Goal: Task Accomplishment & Management: Use online tool/utility

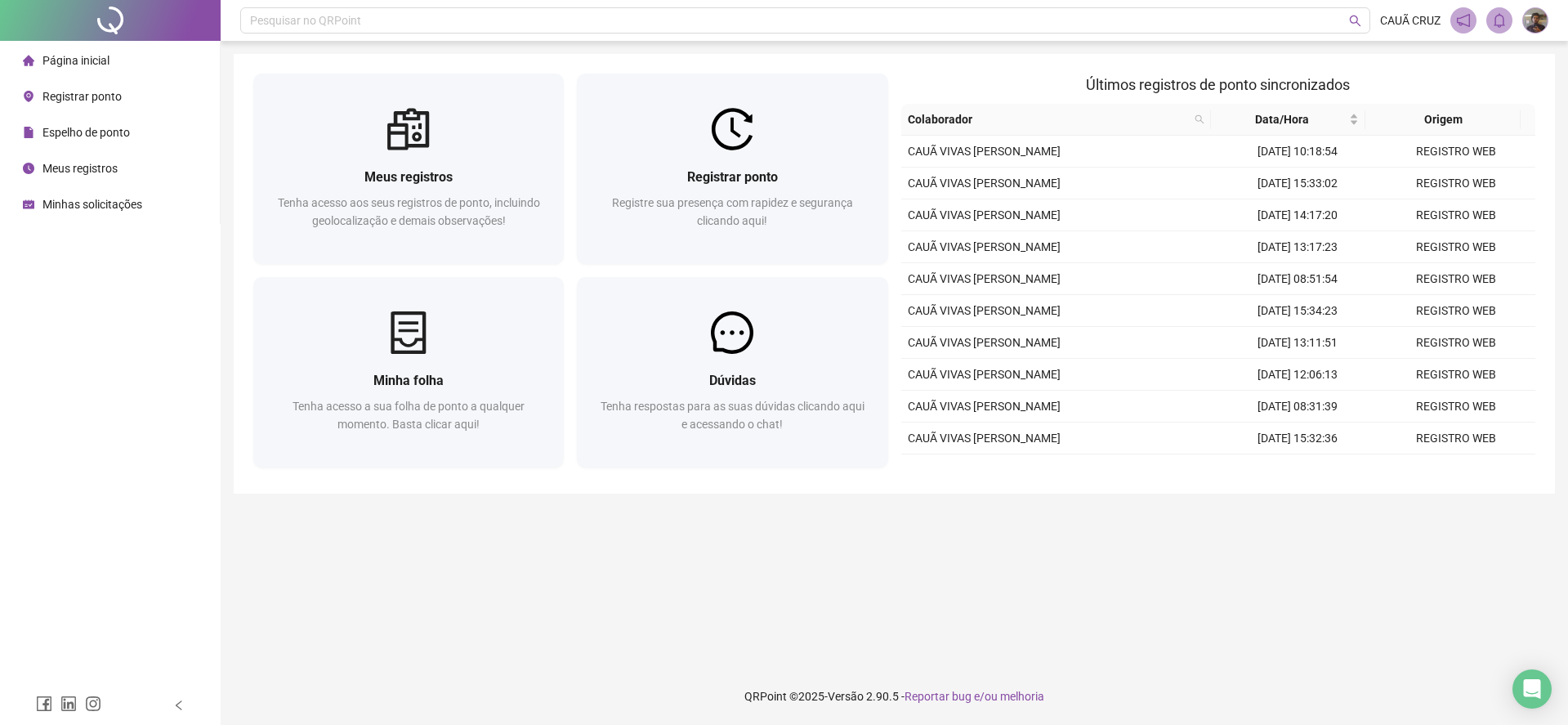
click at [1066, 512] on main "Meus registros Tenha acesso aos seus registros de ponto, incluindo geolocalizaç…" at bounding box center [894, 355] width 1321 height 601
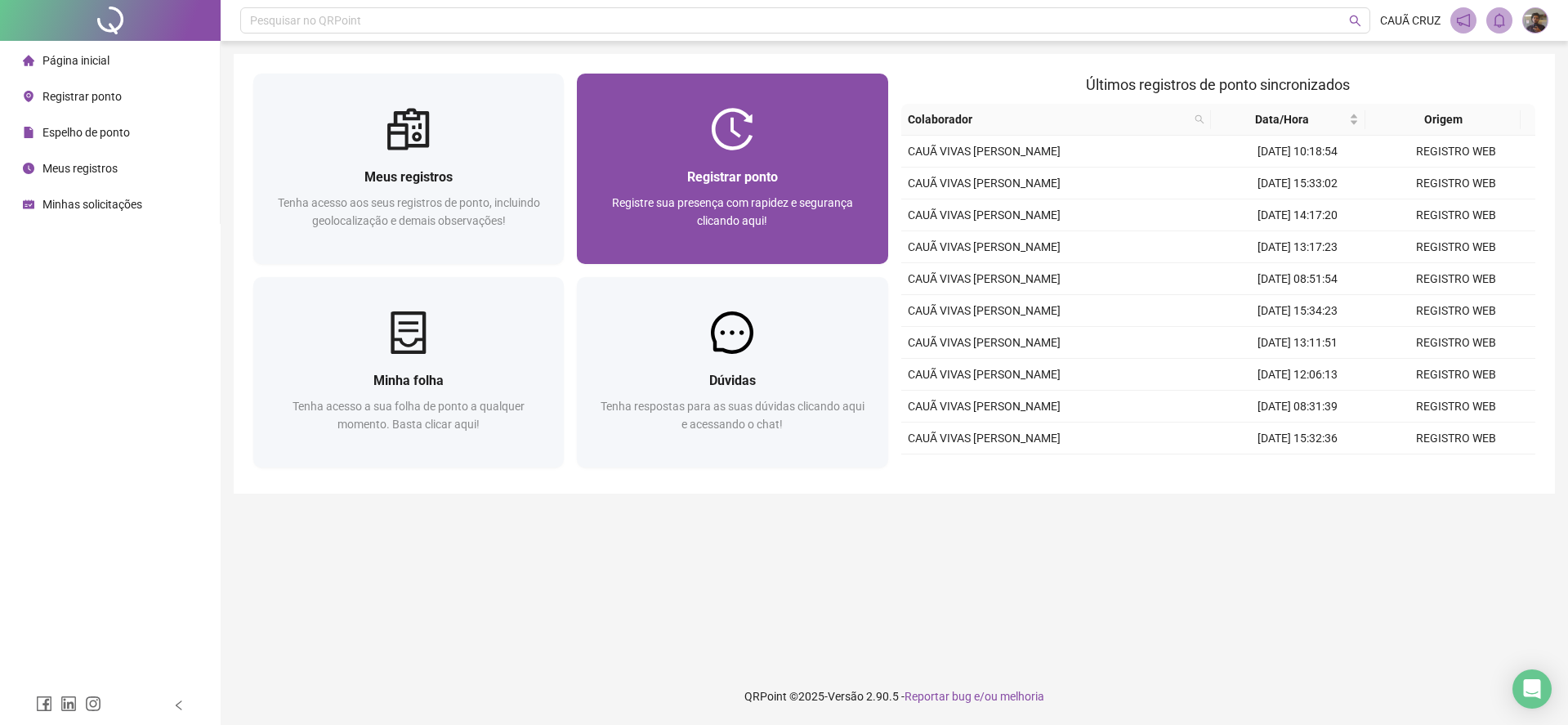
click at [729, 127] on img at bounding box center [732, 129] width 42 height 42
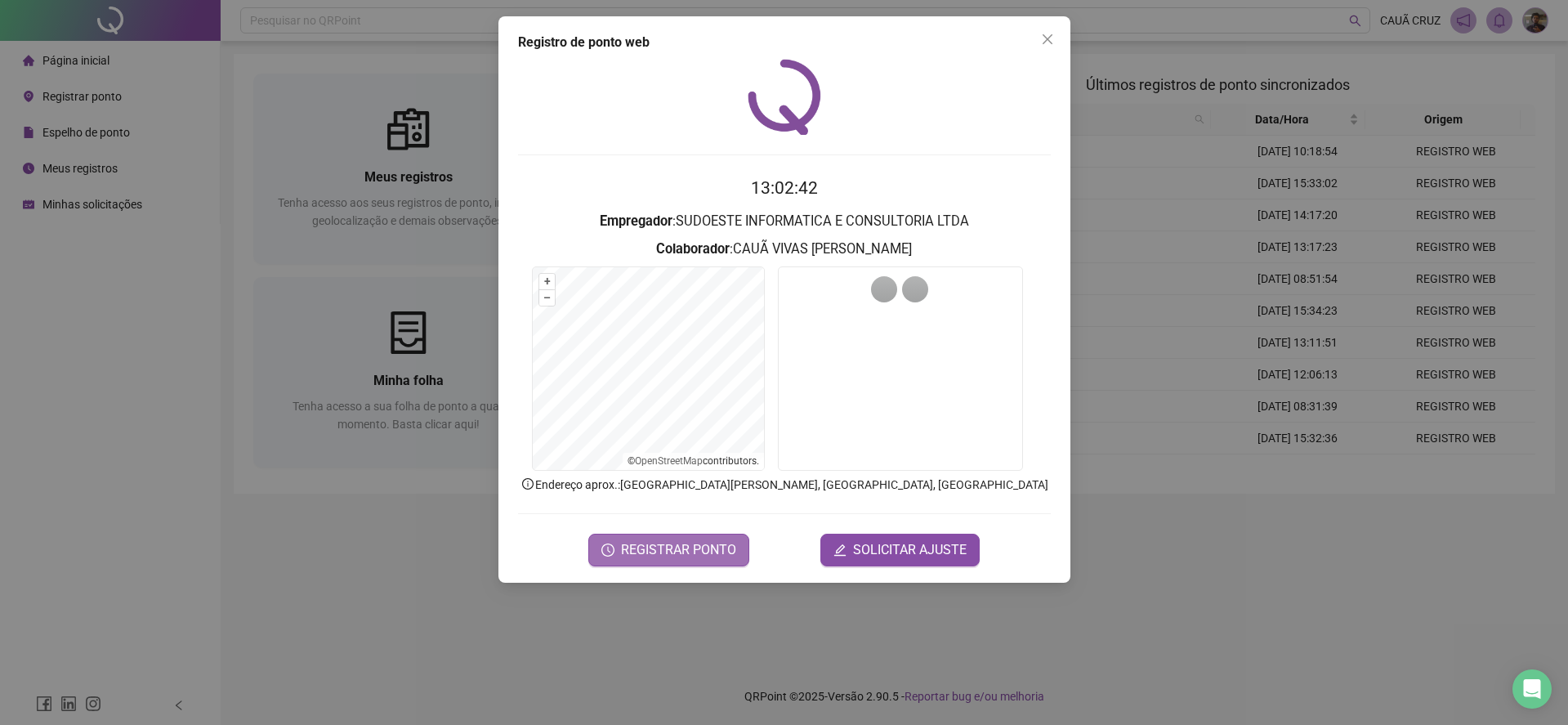
click at [700, 553] on span "REGISTRAR PONTO" at bounding box center [678, 550] width 115 height 19
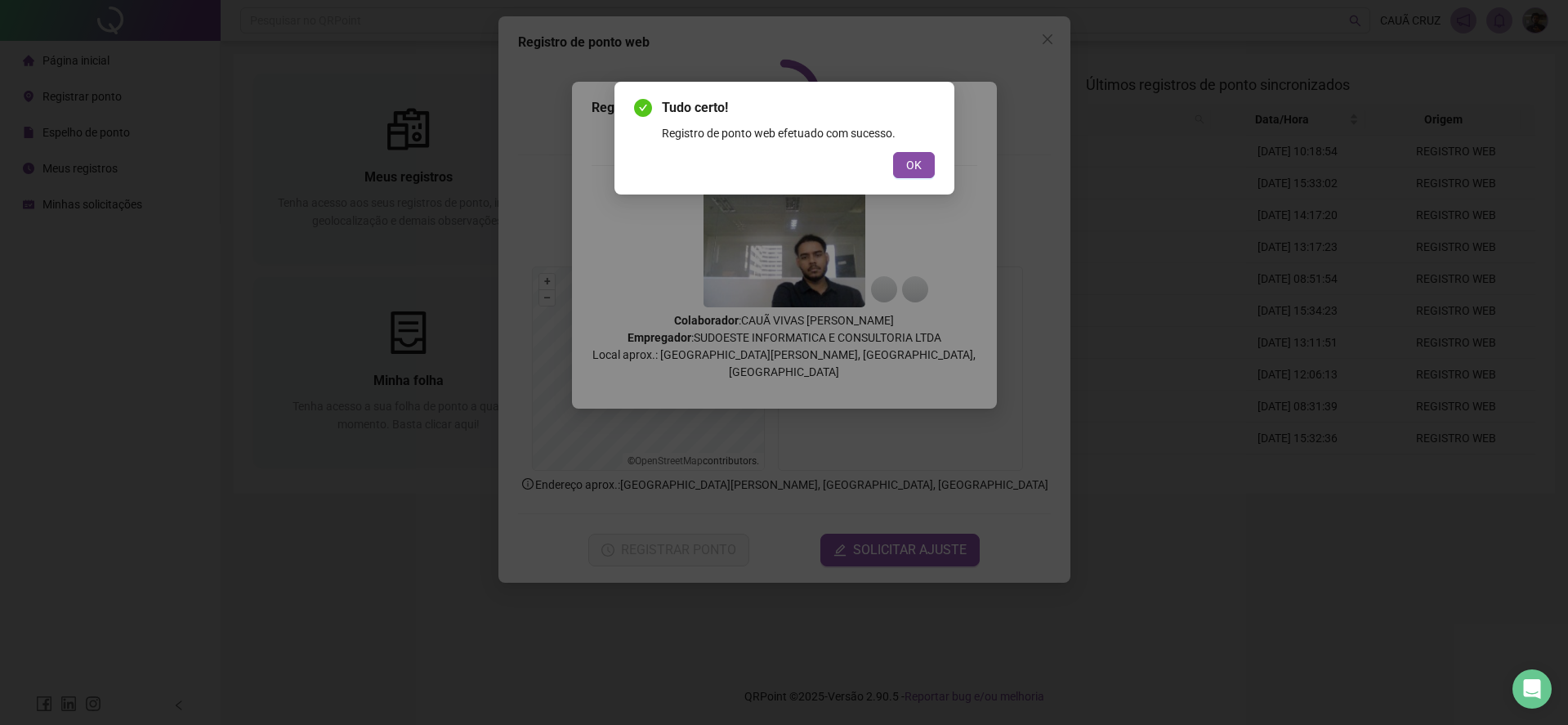
click at [762, 465] on div "Tudo certo! Registro de ponto web efetuado com sucesso. OK" at bounding box center [784, 362] width 1568 height 725
drag, startPoint x: 906, startPoint y: 180, endPoint x: 904, endPoint y: 169, distance: 11.2
click at [904, 169] on div "Tudo certo! Registro de ponto web efetuado com sucesso. OK" at bounding box center [784, 138] width 340 height 112
click at [904, 169] on button "OK" at bounding box center [913, 165] width 41 height 26
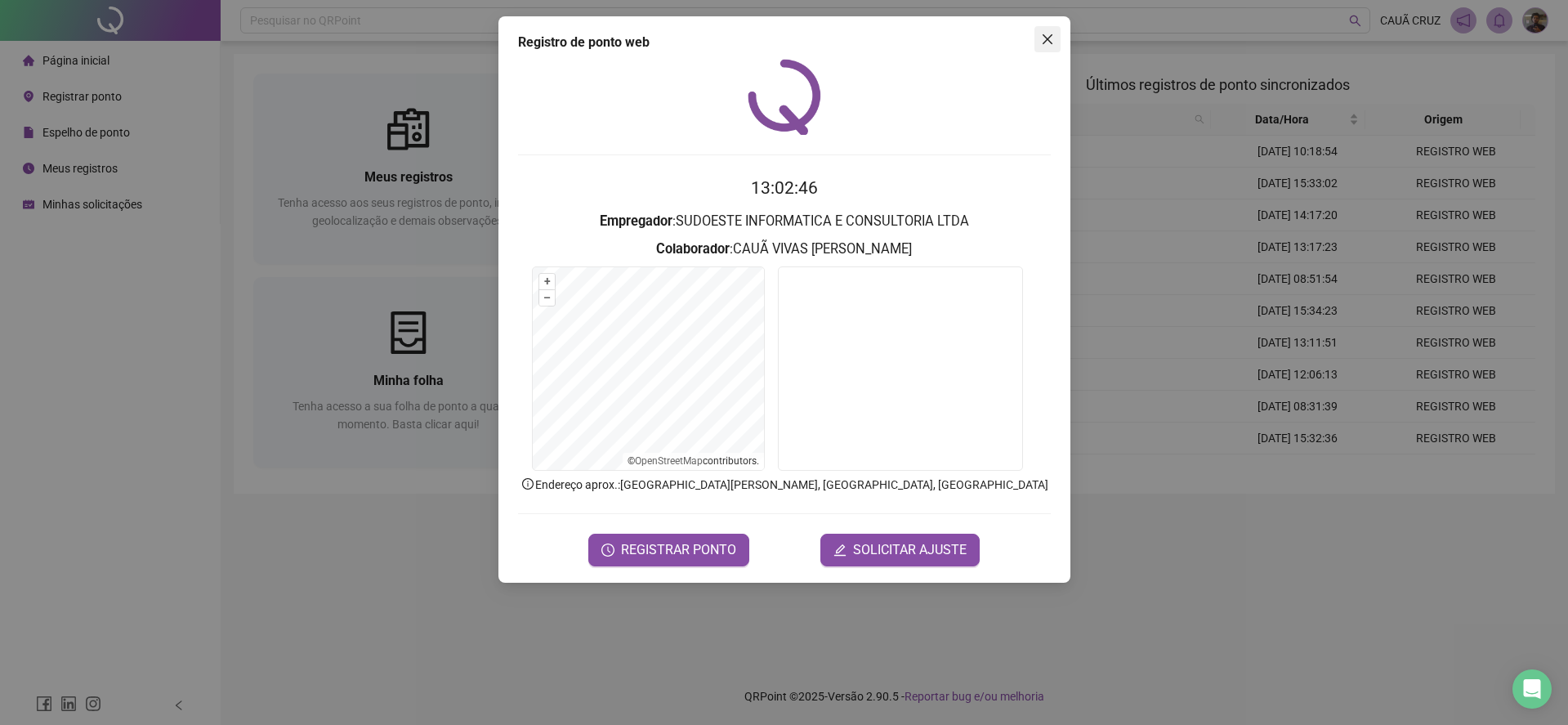
click at [1043, 44] on icon "close" at bounding box center [1048, 39] width 13 height 13
